Goal: Entertainment & Leisure: Consume media (video, audio)

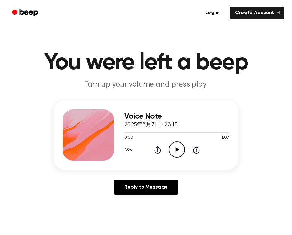
click at [175, 147] on icon "Play Audio" at bounding box center [177, 149] width 16 height 16
click at [175, 151] on icon "Pause Audio" at bounding box center [177, 149] width 16 height 16
click at [178, 147] on icon "Play Audio" at bounding box center [177, 149] width 16 height 16
drag, startPoint x: 136, startPoint y: 132, endPoint x: 129, endPoint y: 131, distance: 7.4
click at [129, 131] on div at bounding box center [176, 132] width 105 height 5
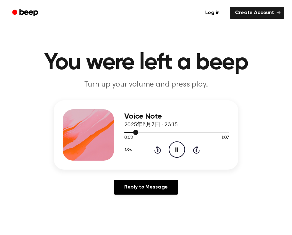
click at [129, 131] on div at bounding box center [176, 132] width 105 height 5
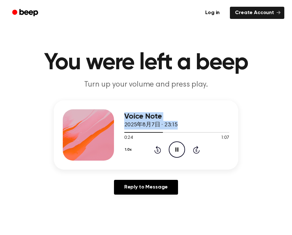
drag, startPoint x: 160, startPoint y: 132, endPoint x: 104, endPoint y: 131, distance: 55.8
click at [104, 131] on div "Voice Note 2025年8月7日 · 23:15 0:24 1:07 Your browser does not support the [objec…" at bounding box center [146, 134] width 185 height 69
click at [129, 132] on div at bounding box center [144, 132] width 40 height 1
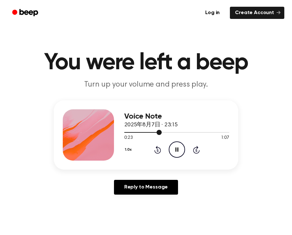
click at [126, 132] on div at bounding box center [143, 132] width 38 height 1
click at [126, 132] on div at bounding box center [141, 132] width 35 height 1
click at [177, 147] on icon "Pause Audio" at bounding box center [177, 149] width 16 height 16
click at [178, 151] on icon "Play Audio" at bounding box center [177, 149] width 16 height 16
click at [178, 146] on icon "Pause Audio" at bounding box center [177, 149] width 16 height 16
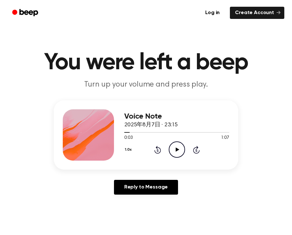
click at [179, 146] on icon "Play Audio" at bounding box center [177, 149] width 16 height 16
click at [173, 147] on icon "Pause Audio" at bounding box center [177, 149] width 16 height 16
click at [169, 155] on icon "Play Audio" at bounding box center [177, 149] width 16 height 16
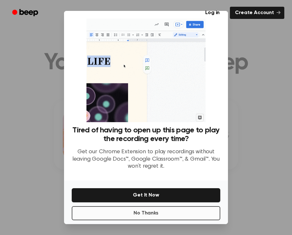
click at [172, 213] on button "No Thanks" at bounding box center [146, 213] width 149 height 14
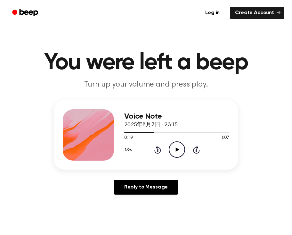
click at [175, 153] on icon "Play Audio" at bounding box center [177, 149] width 16 height 16
click at [180, 152] on icon "Play Audio" at bounding box center [177, 149] width 16 height 16
